Goal: Task Accomplishment & Management: Use online tool/utility

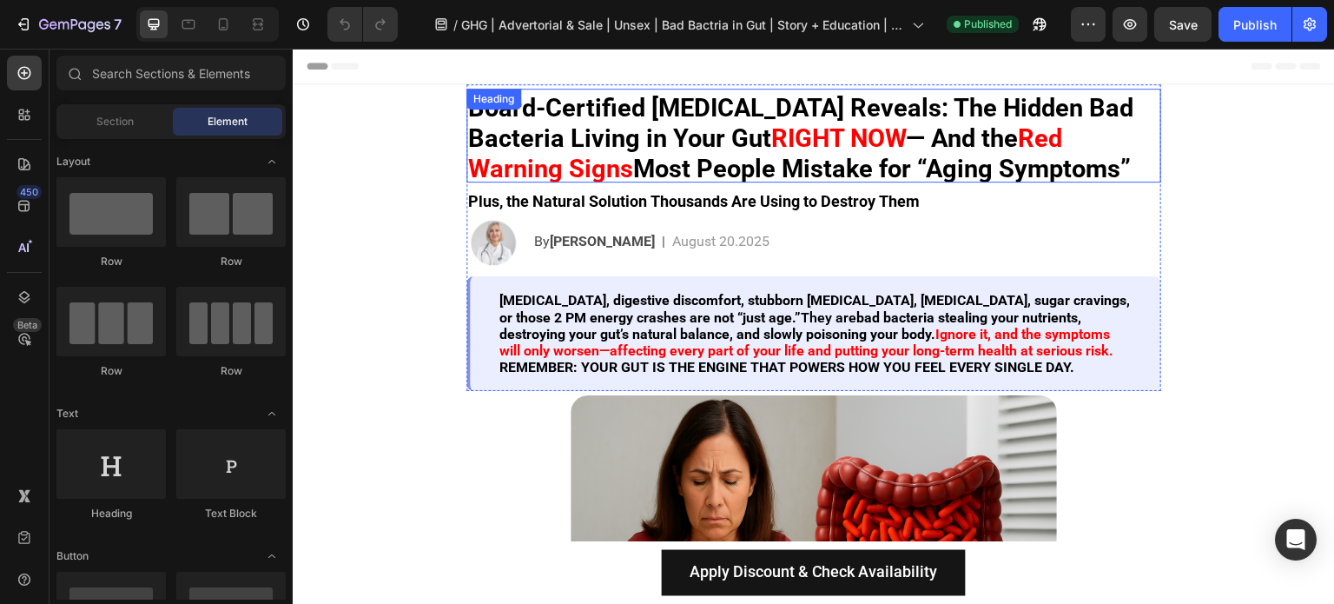
click at [529, 172] on strong "Red Warning Signs" at bounding box center [765, 153] width 594 height 60
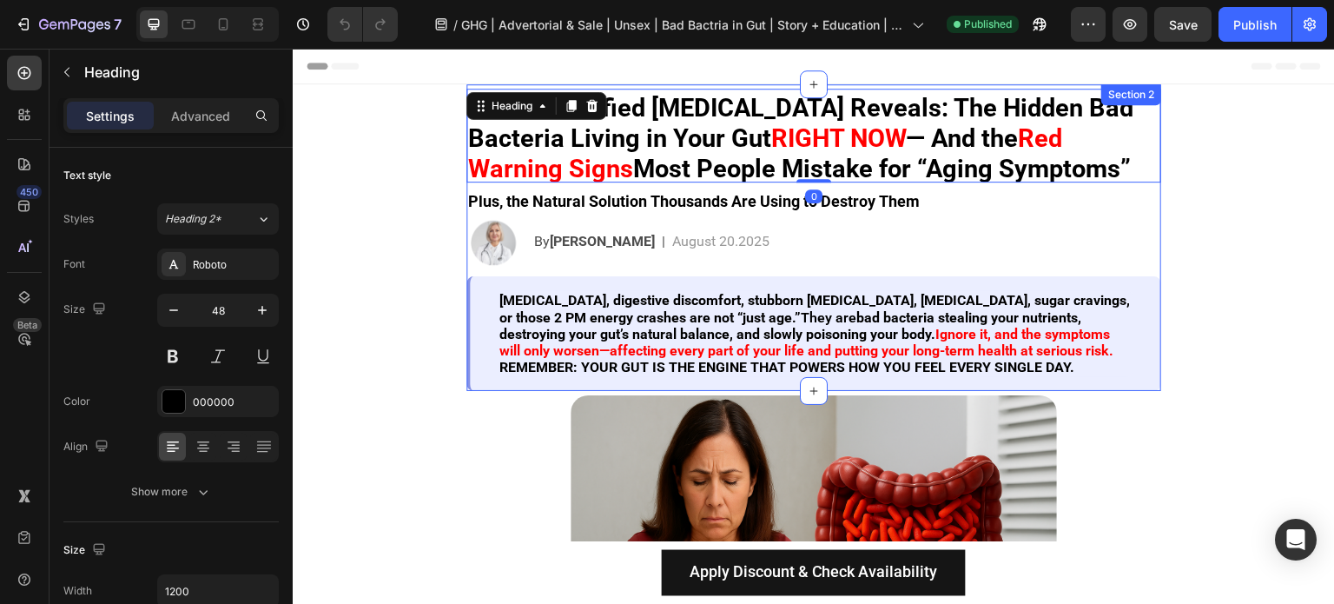
click at [512, 294] on div "[MEDICAL_DATA], digestive discomfort, stubborn [MEDICAL_DATA], [MEDICAL_DATA], …" at bounding box center [816, 333] width 636 height 87
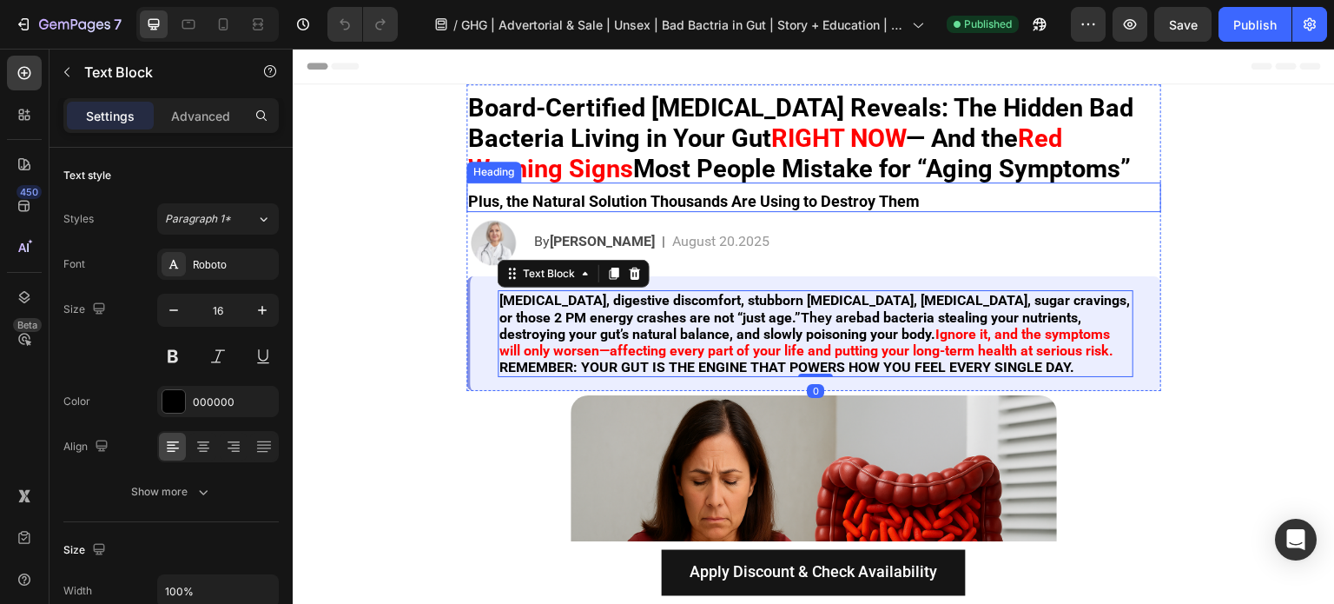
click at [513, 173] on div "Heading" at bounding box center [494, 172] width 55 height 21
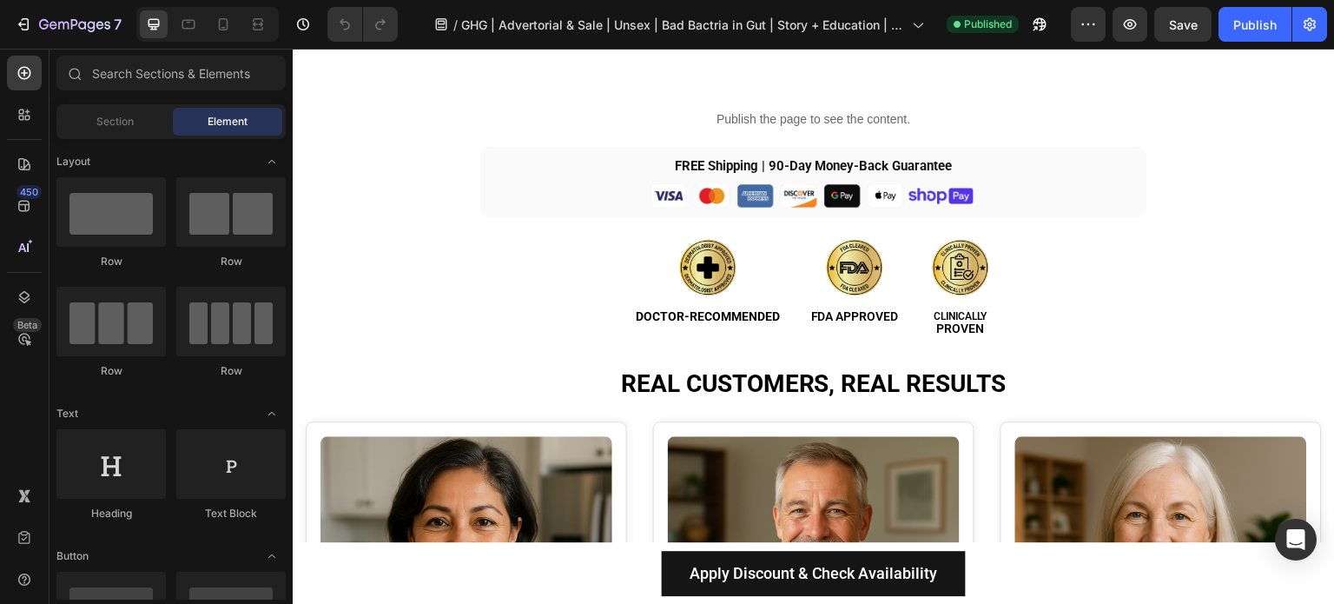
scroll to position [4952, 0]
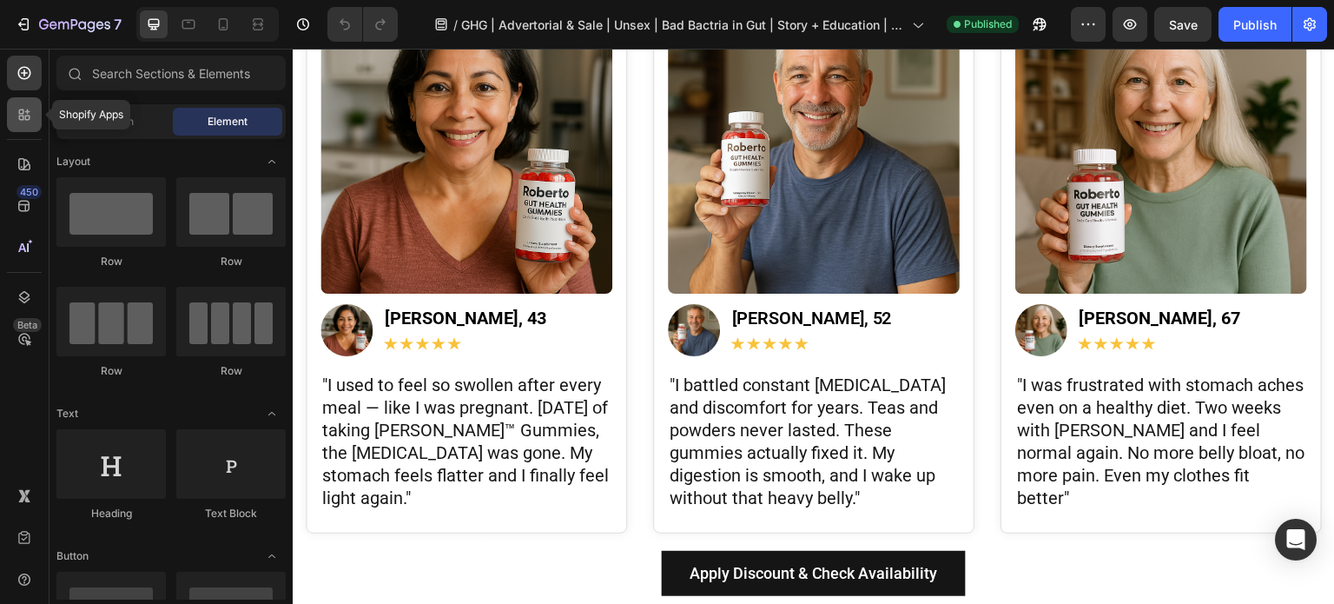
click at [28, 117] on icon at bounding box center [24, 114] width 17 height 17
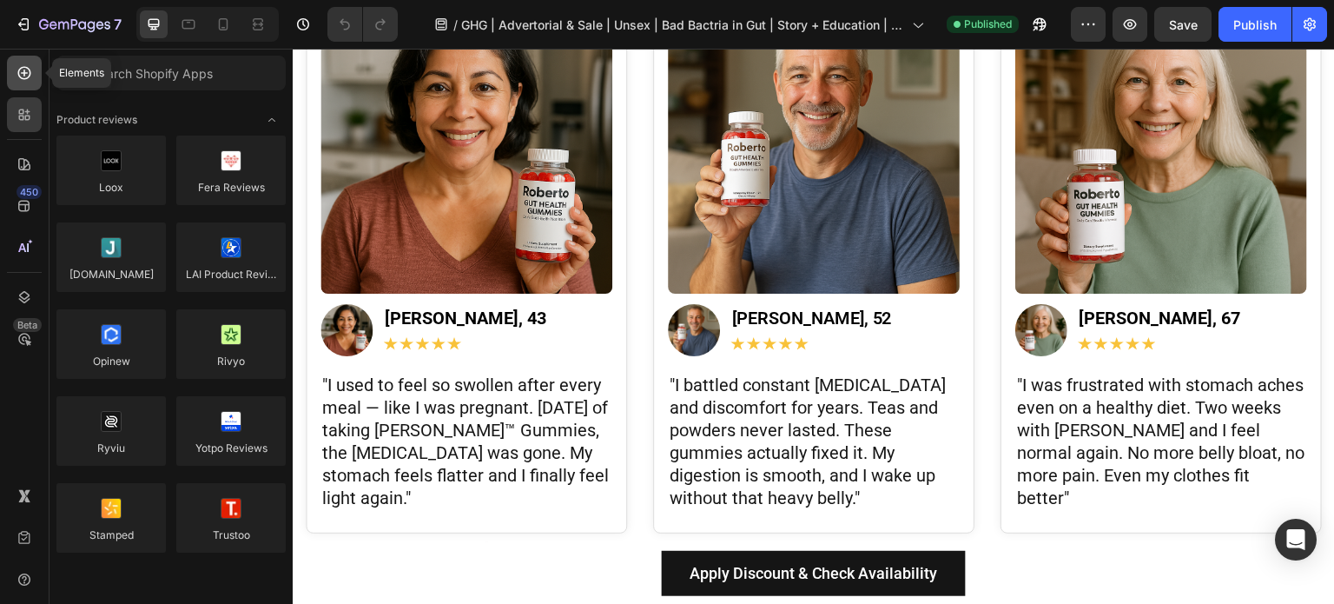
click at [28, 83] on div at bounding box center [24, 73] width 35 height 35
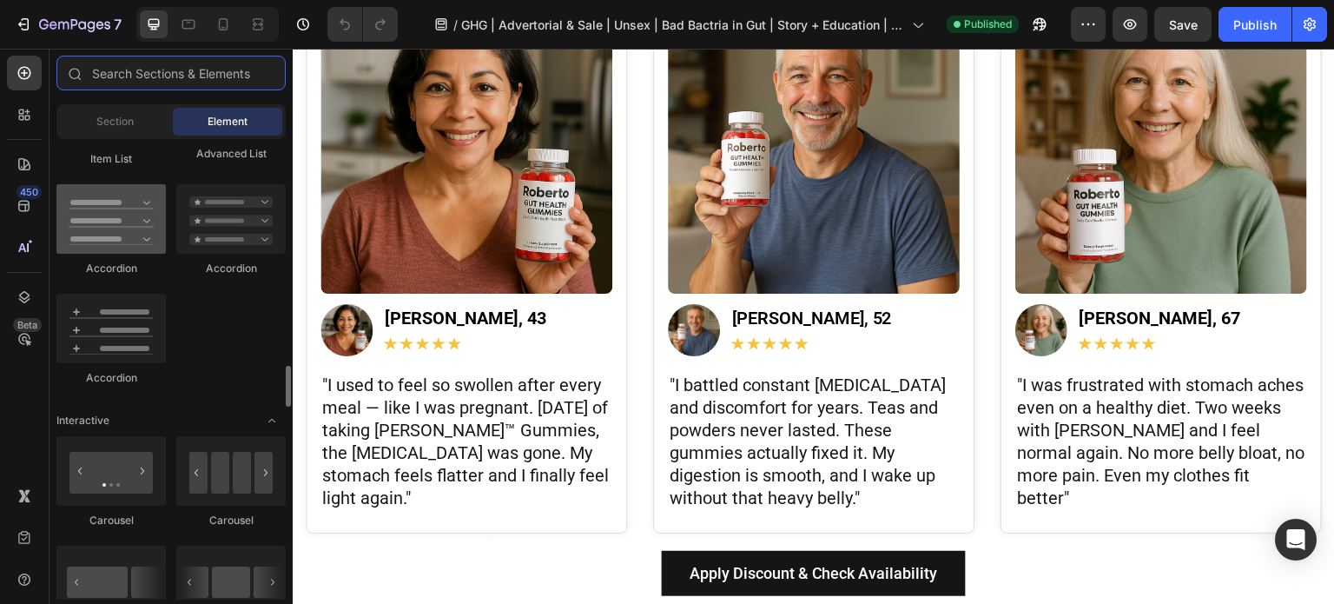
scroll to position [1564, 0]
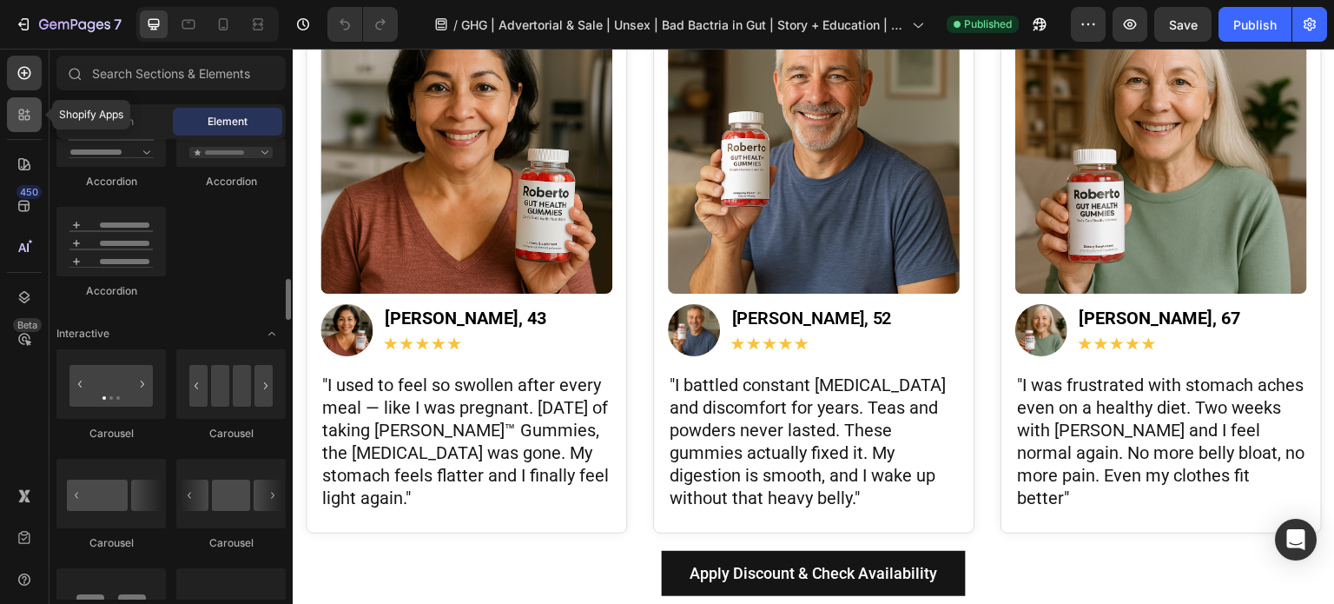
click at [30, 121] on icon at bounding box center [24, 114] width 17 height 17
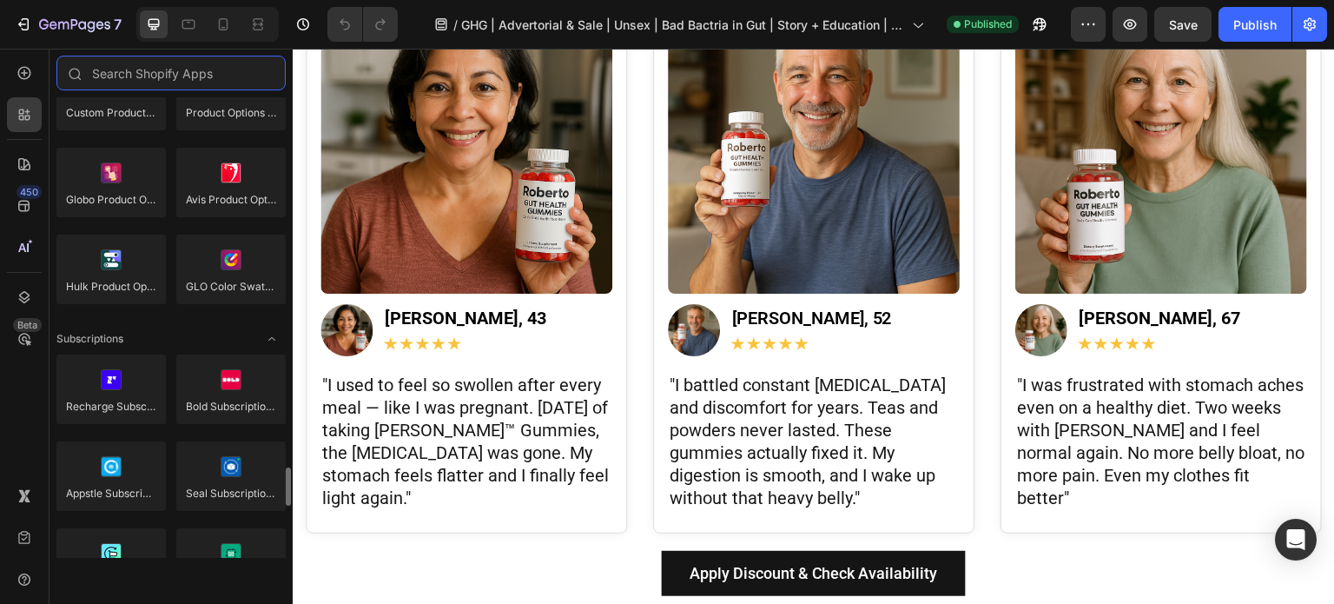
scroll to position [2432, 0]
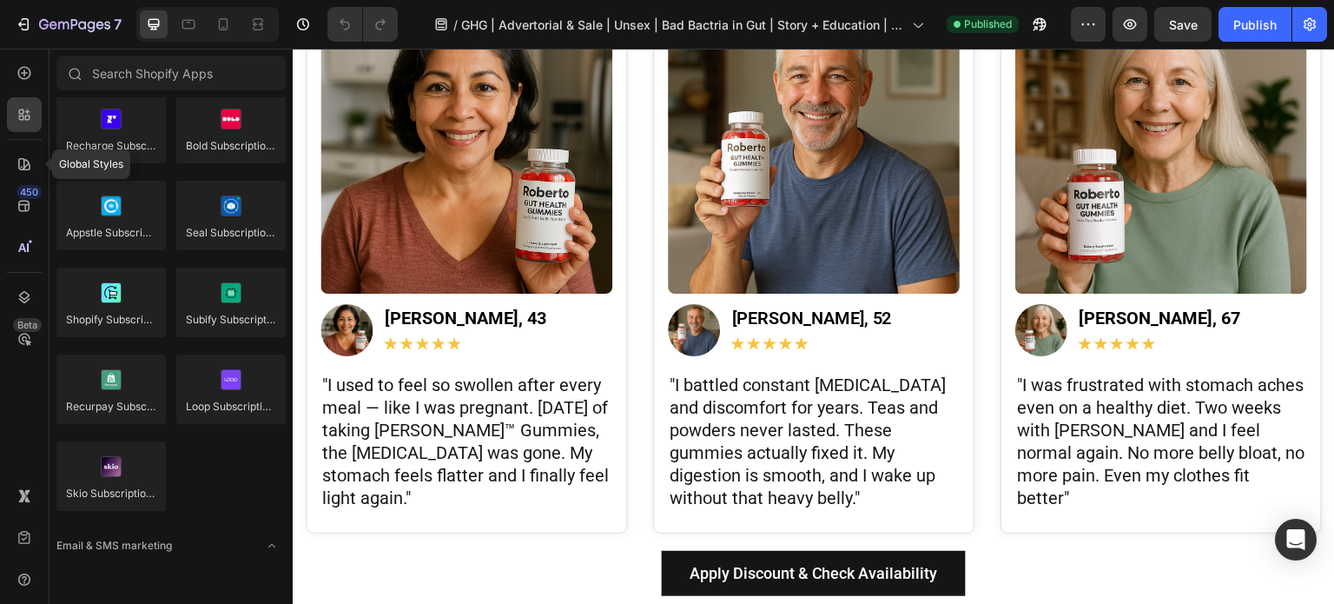
click at [1, 115] on div "Global Styles 450 Beta" at bounding box center [25, 326] width 50 height 555
click at [18, 120] on div at bounding box center [24, 114] width 35 height 35
click at [18, 120] on icon at bounding box center [24, 114] width 17 height 17
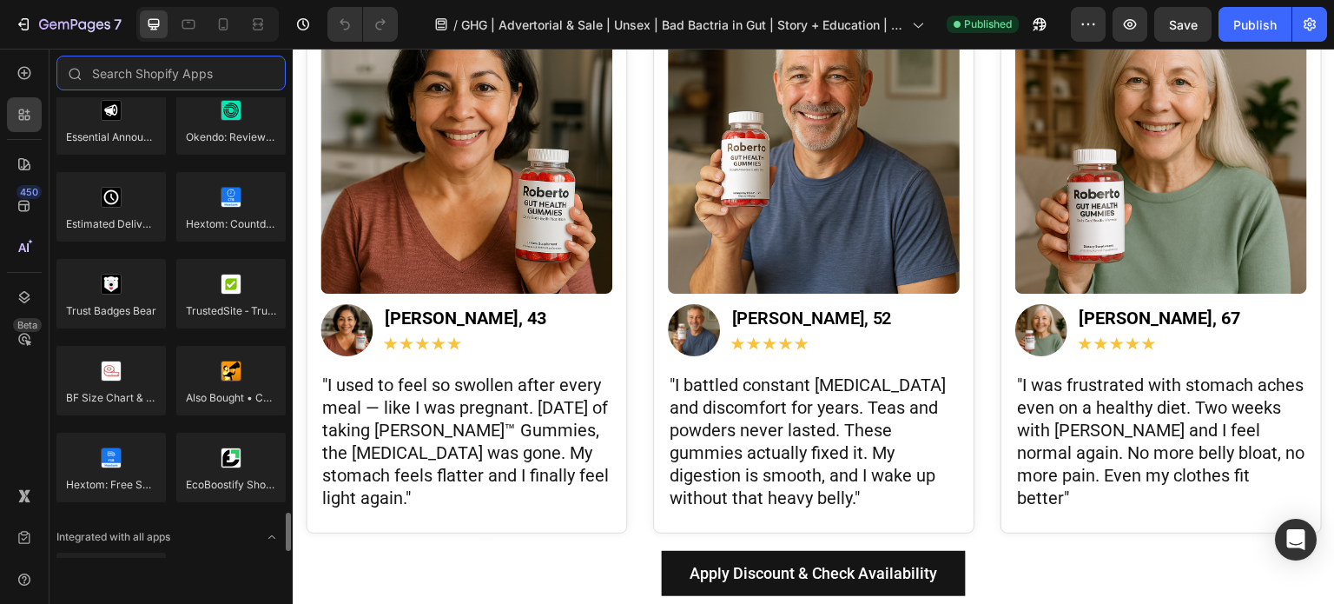
scroll to position [5032, 0]
